Goal: Task Accomplishment & Management: Manage account settings

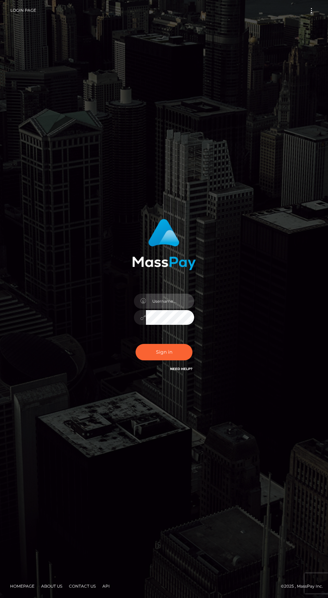
click at [179, 309] on input "text" at bounding box center [170, 301] width 48 height 15
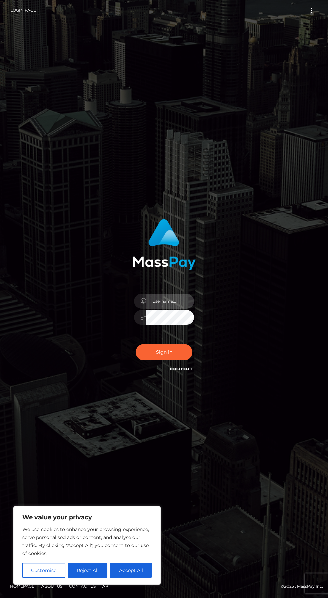
type input "[EMAIL_ADDRESS][DOMAIN_NAME]"
click at [152, 360] on button "Sign in" at bounding box center [164, 352] width 57 height 16
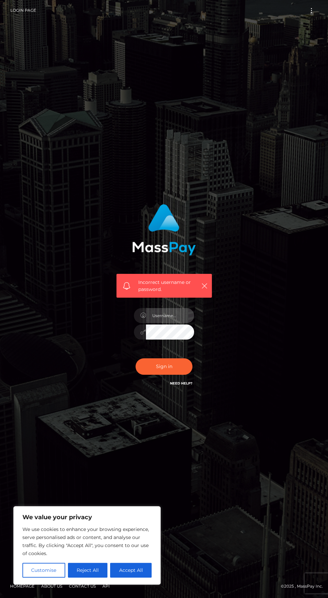
click at [168, 323] on input "text" at bounding box center [170, 315] width 48 height 15
type input "[EMAIL_ADDRESS][DOMAIN_NAME]"
click at [173, 375] on button "Sign in" at bounding box center [164, 366] width 57 height 16
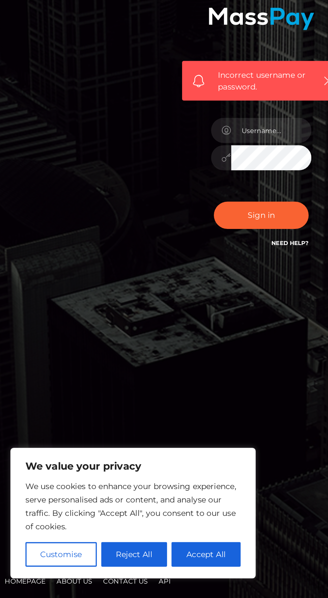
scroll to position [4, 0]
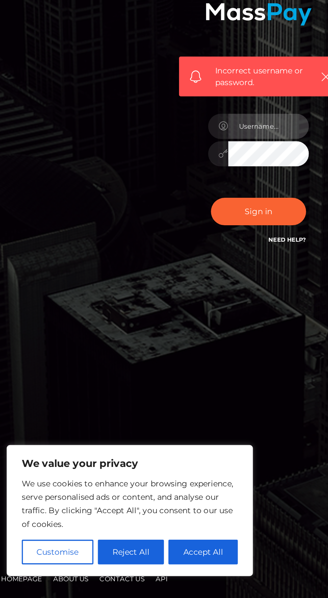
type input "[EMAIL_ADDRESS][DOMAIN_NAME]"
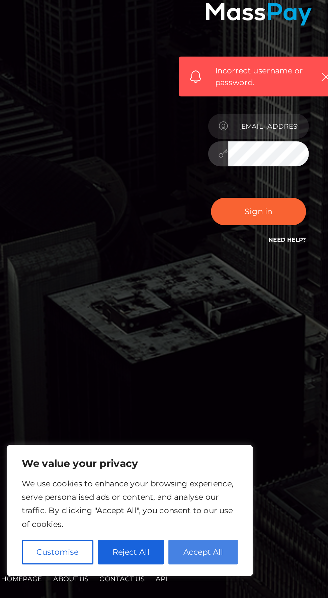
click at [133, 568] on button "Accept All" at bounding box center [131, 570] width 42 height 15
checkbox input "true"
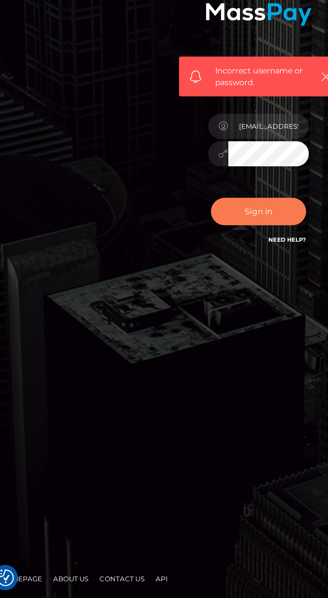
click at [166, 375] on button "Sign in" at bounding box center [164, 366] width 57 height 16
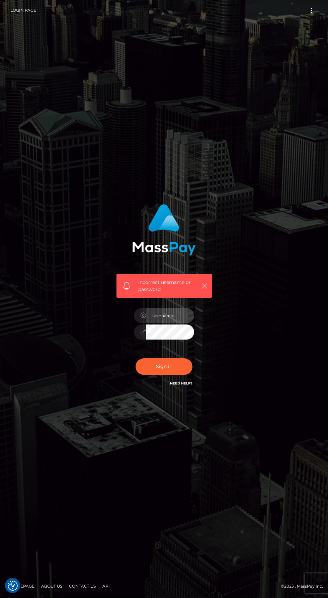
click at [178, 323] on input "text" at bounding box center [170, 315] width 48 height 15
type input "[EMAIL_ADDRESS][DOMAIN_NAME]"
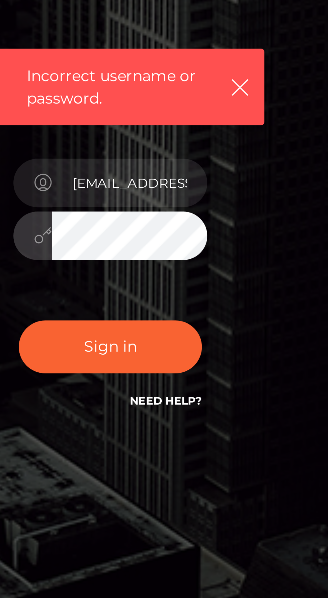
scroll to position [1, 0]
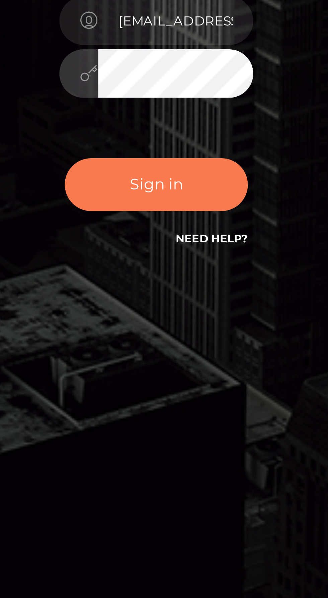
click at [177, 375] on button "Sign in" at bounding box center [164, 366] width 57 height 16
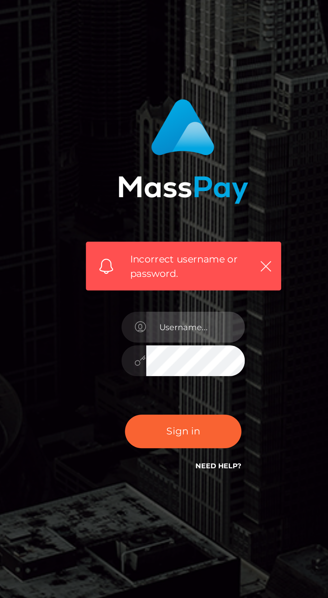
click at [174, 323] on input "text" at bounding box center [170, 315] width 48 height 15
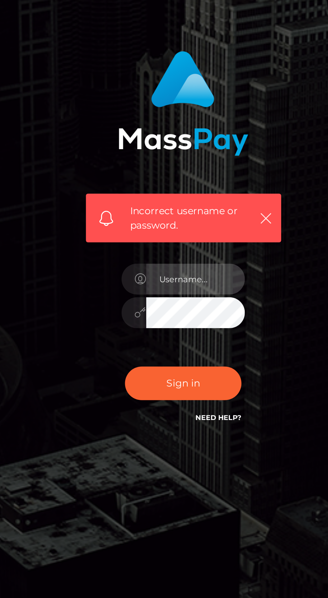
type input "[EMAIL_ADDRESS][DOMAIN_NAME]"
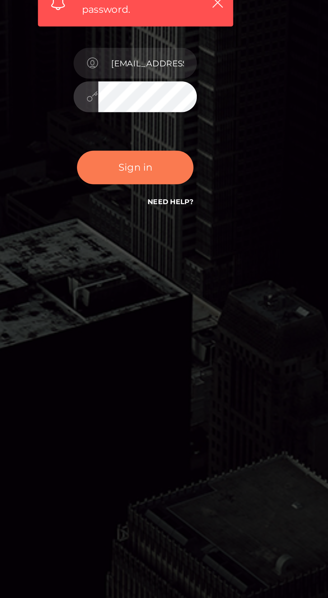
click at [174, 375] on button "Sign in" at bounding box center [164, 366] width 57 height 16
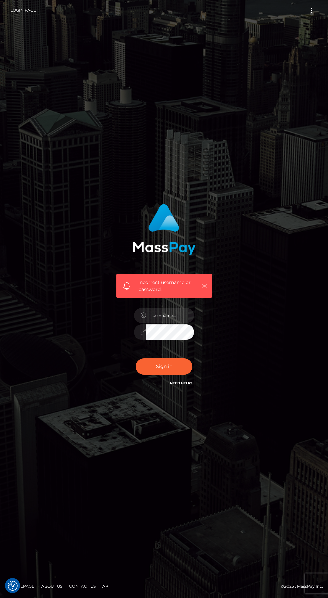
scroll to position [5, 0]
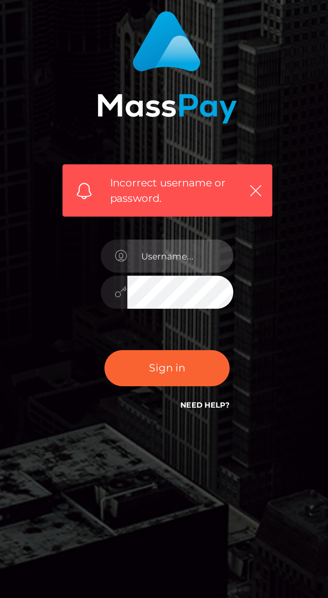
click at [173, 323] on input "text" at bounding box center [170, 315] width 48 height 15
type input "[EMAIL_ADDRESS][DOMAIN_NAME]"
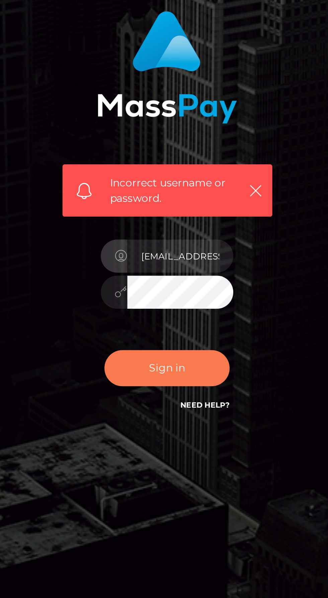
click at [176, 375] on button "Sign in" at bounding box center [164, 366] width 57 height 16
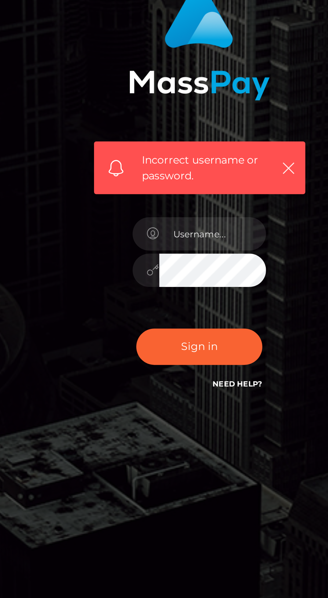
scroll to position [3, 0]
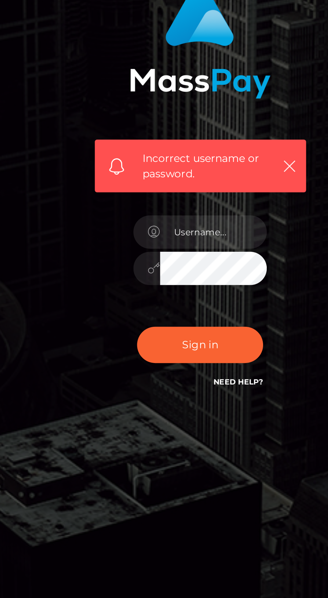
click at [170, 385] on link "Need Help?" at bounding box center [181, 383] width 22 height 4
click at [184, 385] on link "Need Help?" at bounding box center [181, 383] width 22 height 4
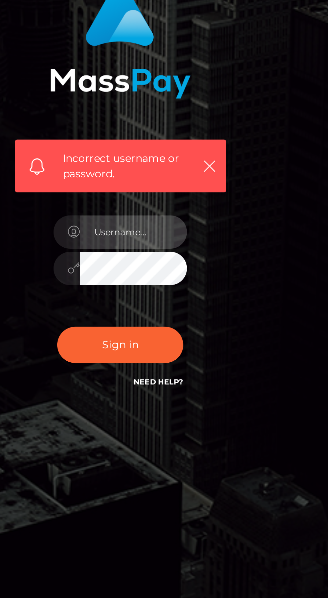
click at [177, 323] on input "text" at bounding box center [170, 315] width 48 height 15
type input "[EMAIL_ADDRESS][DOMAIN_NAME]"
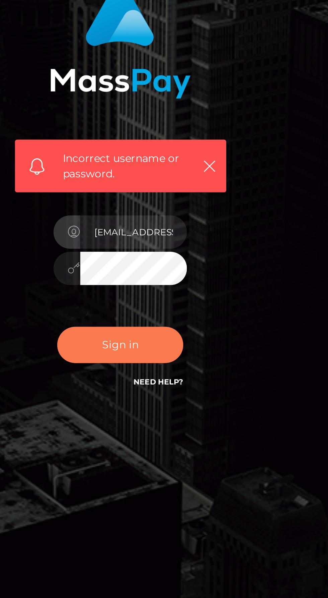
click at [184, 375] on button "Sign in" at bounding box center [164, 366] width 57 height 16
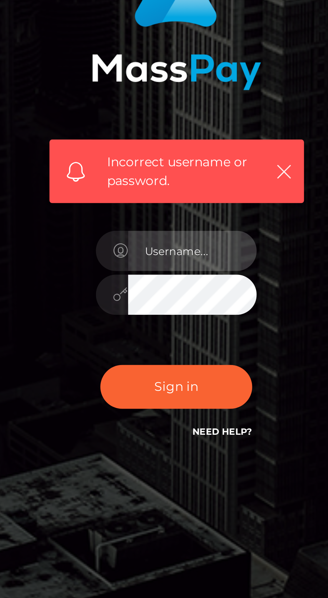
click at [174, 323] on input "text" at bounding box center [170, 315] width 48 height 15
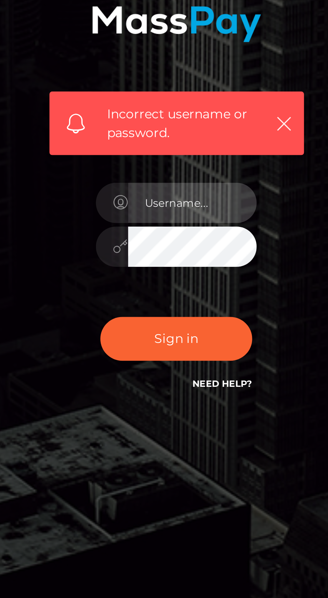
type input "[EMAIL_ADDRESS][DOMAIN_NAME]"
click at [184, 323] on input "[EMAIL_ADDRESS][DOMAIN_NAME]" at bounding box center [170, 315] width 48 height 15
click at [176, 323] on input "[EMAIL_ADDRESS][DOMAIN_NAME]" at bounding box center [170, 315] width 48 height 15
